Goal: Task Accomplishment & Management: Manage account settings

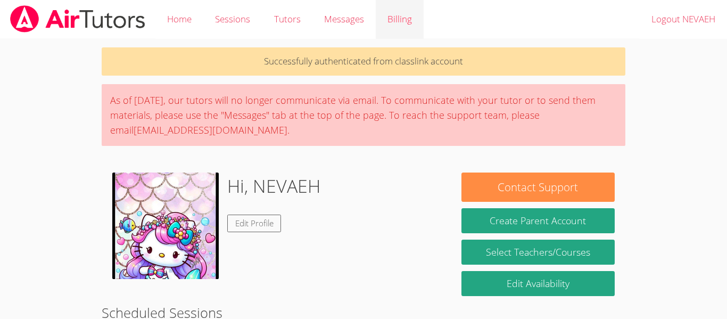
click at [393, 24] on link "Billing" at bounding box center [400, 19] width 48 height 39
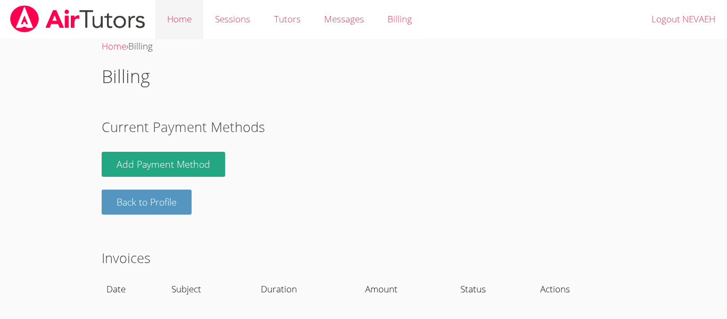
click at [188, 15] on link "Home" at bounding box center [179, 19] width 48 height 39
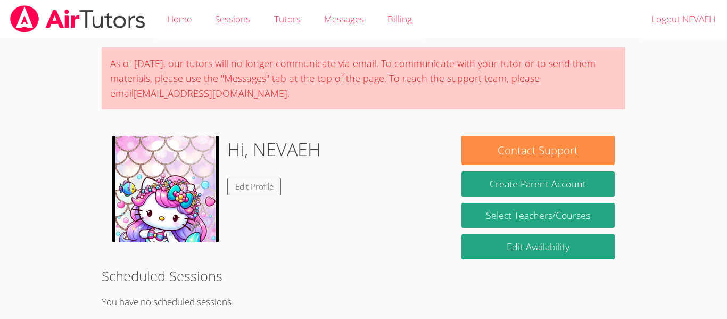
scroll to position [40, 0]
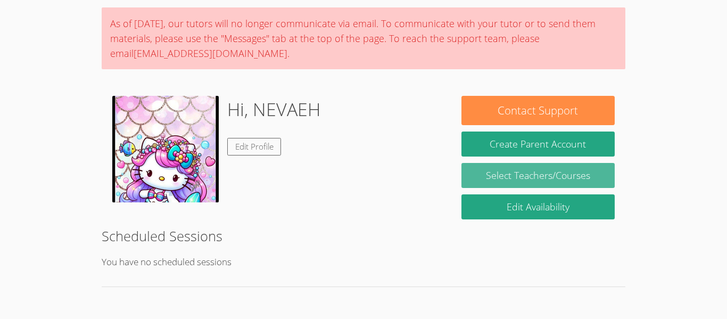
click at [520, 177] on link "Select Teachers/Courses" at bounding box center [537, 175] width 153 height 25
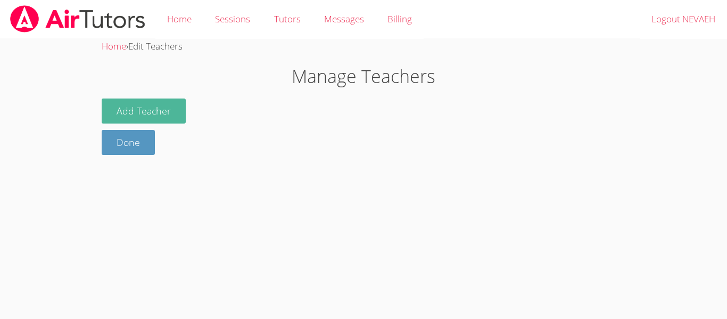
click at [166, 102] on button "Add Teacher" at bounding box center [144, 110] width 84 height 25
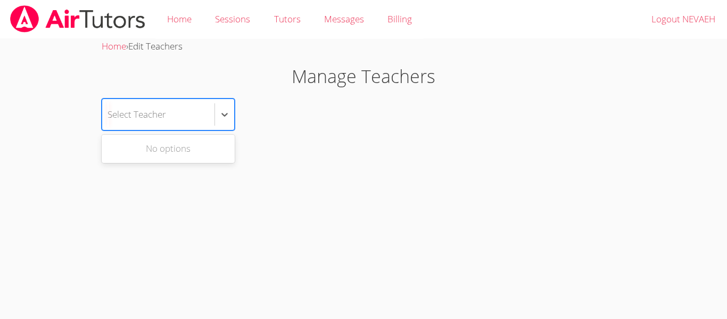
click at [167, 117] on div "Select Teacher" at bounding box center [158, 114] width 112 height 31
type input "m"
type input "[PERSON_NAME]"
